Goal: Navigation & Orientation: Go to known website

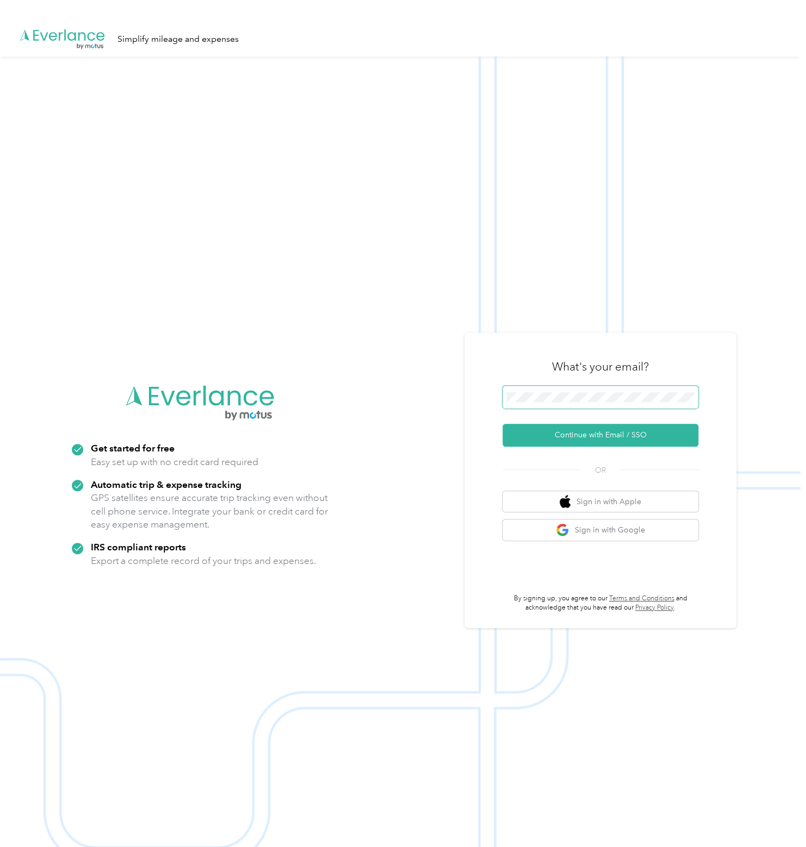
click at [622, 405] on span at bounding box center [600, 397] width 196 height 23
click at [569, 403] on span at bounding box center [600, 397] width 196 height 23
click at [600, 433] on button "Continue with Email / SSO" at bounding box center [600, 435] width 196 height 23
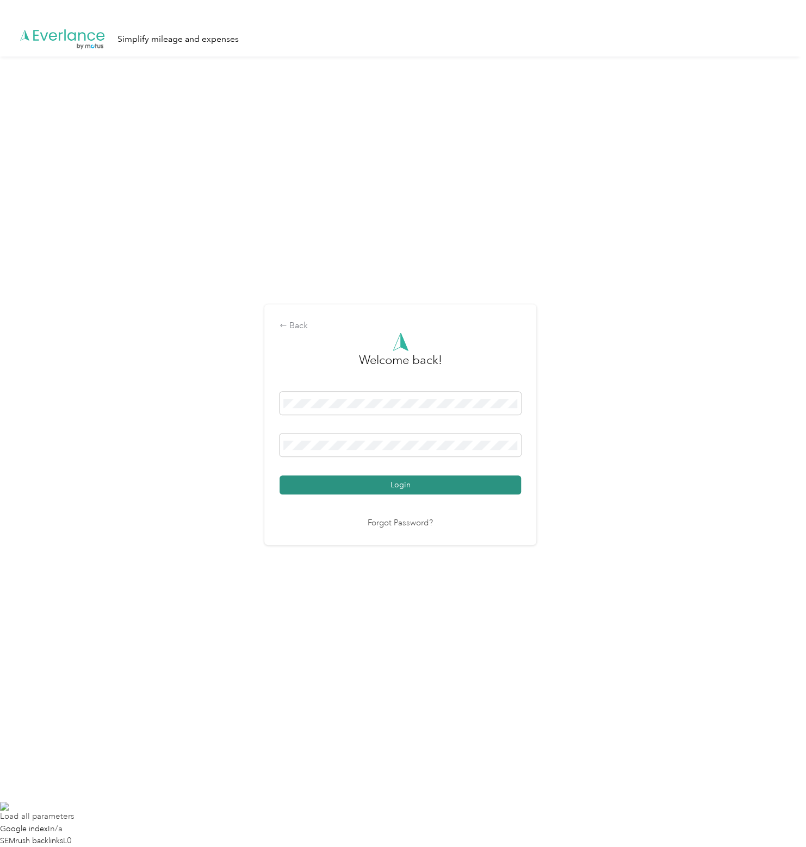
click at [407, 486] on button "Login" at bounding box center [399, 485] width 241 height 19
